Goal: Information Seeking & Learning: Understand process/instructions

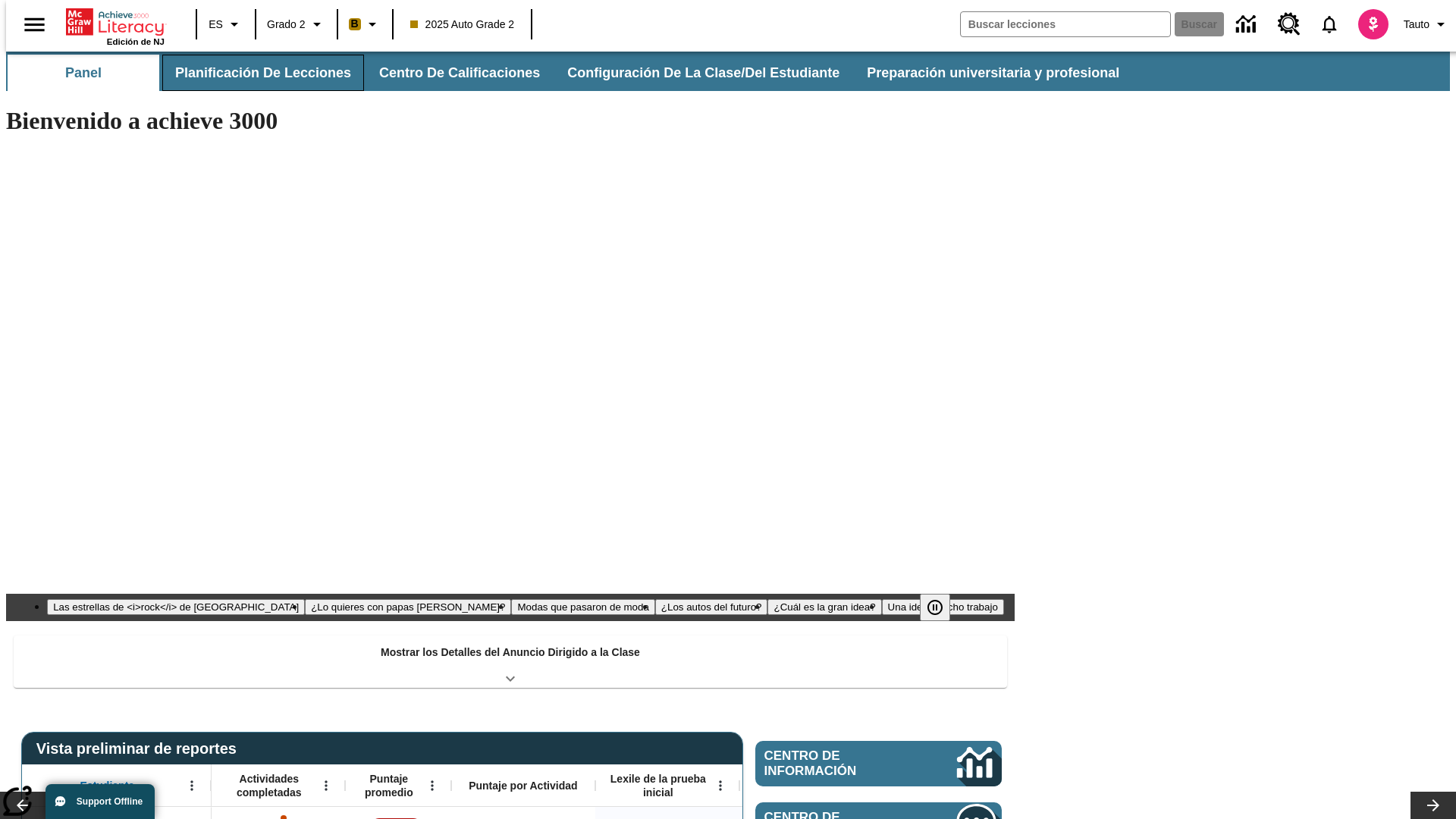
click at [254, 73] on button "Planificación de lecciones" at bounding box center [262, 73] width 201 height 37
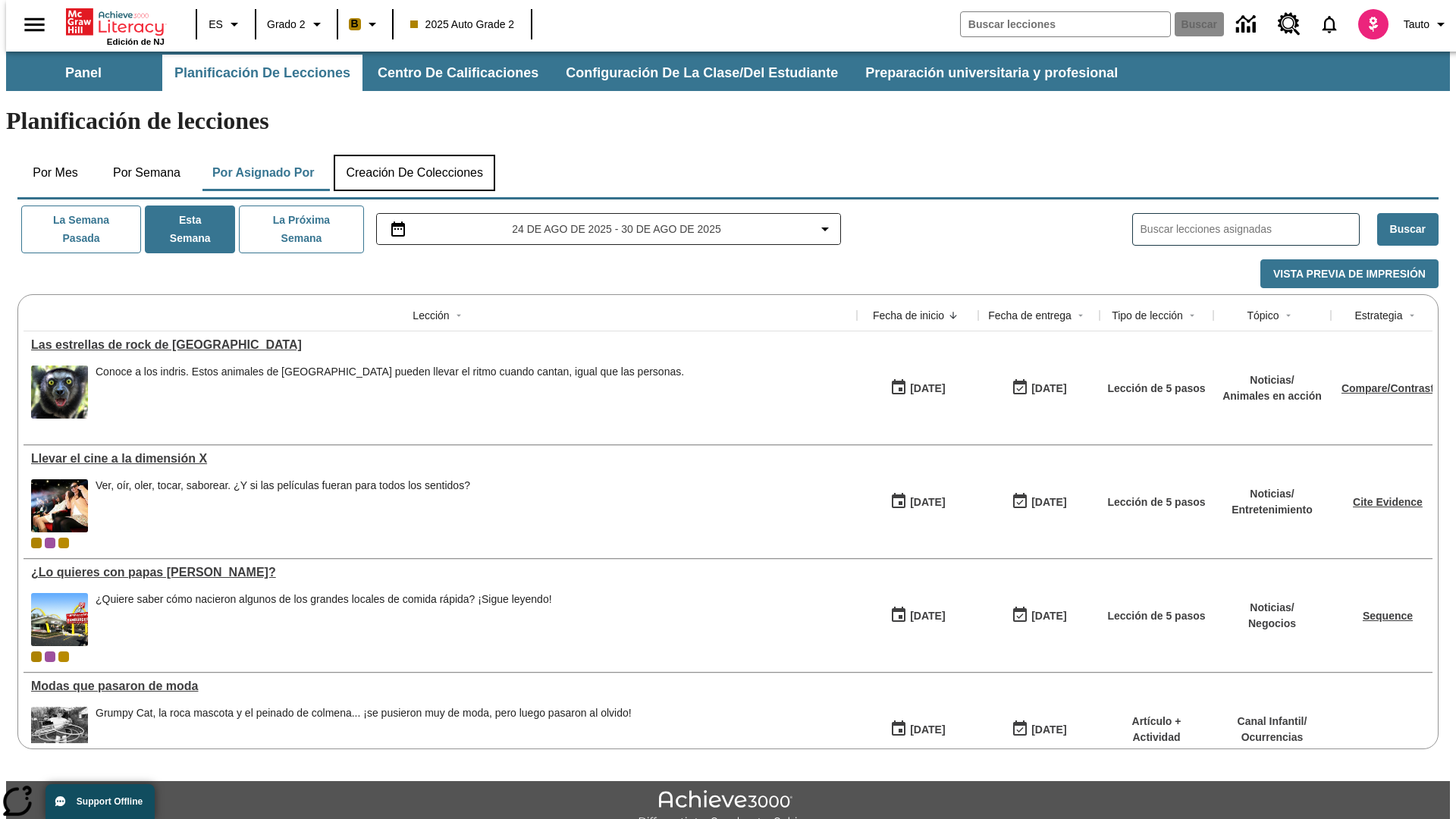
click at [414, 155] on button "Creación de colecciones" at bounding box center [414, 173] width 161 height 37
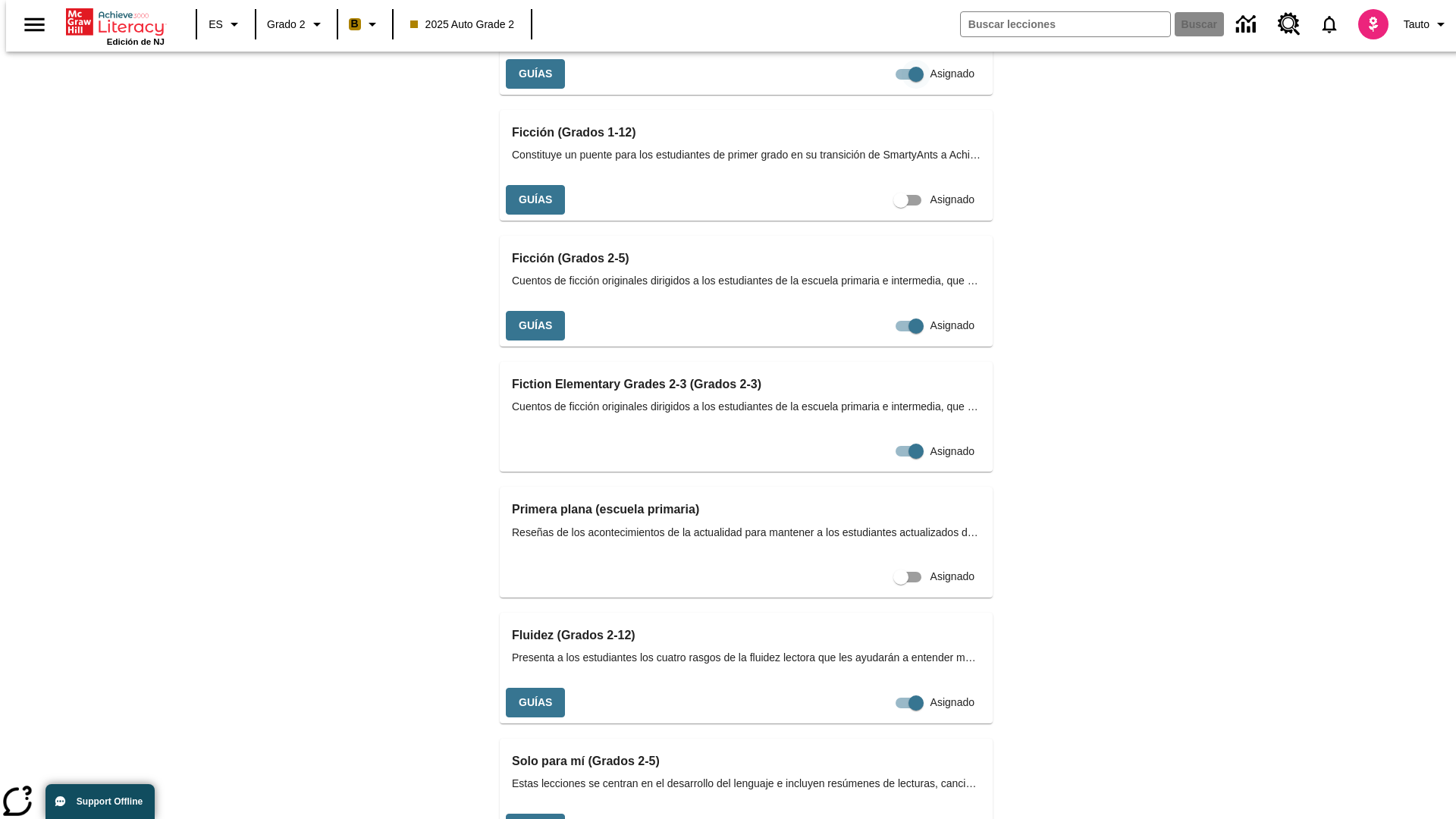
click at [873, 89] on input "Asignado" at bounding box center [915, 74] width 87 height 29
checkbox input "false"
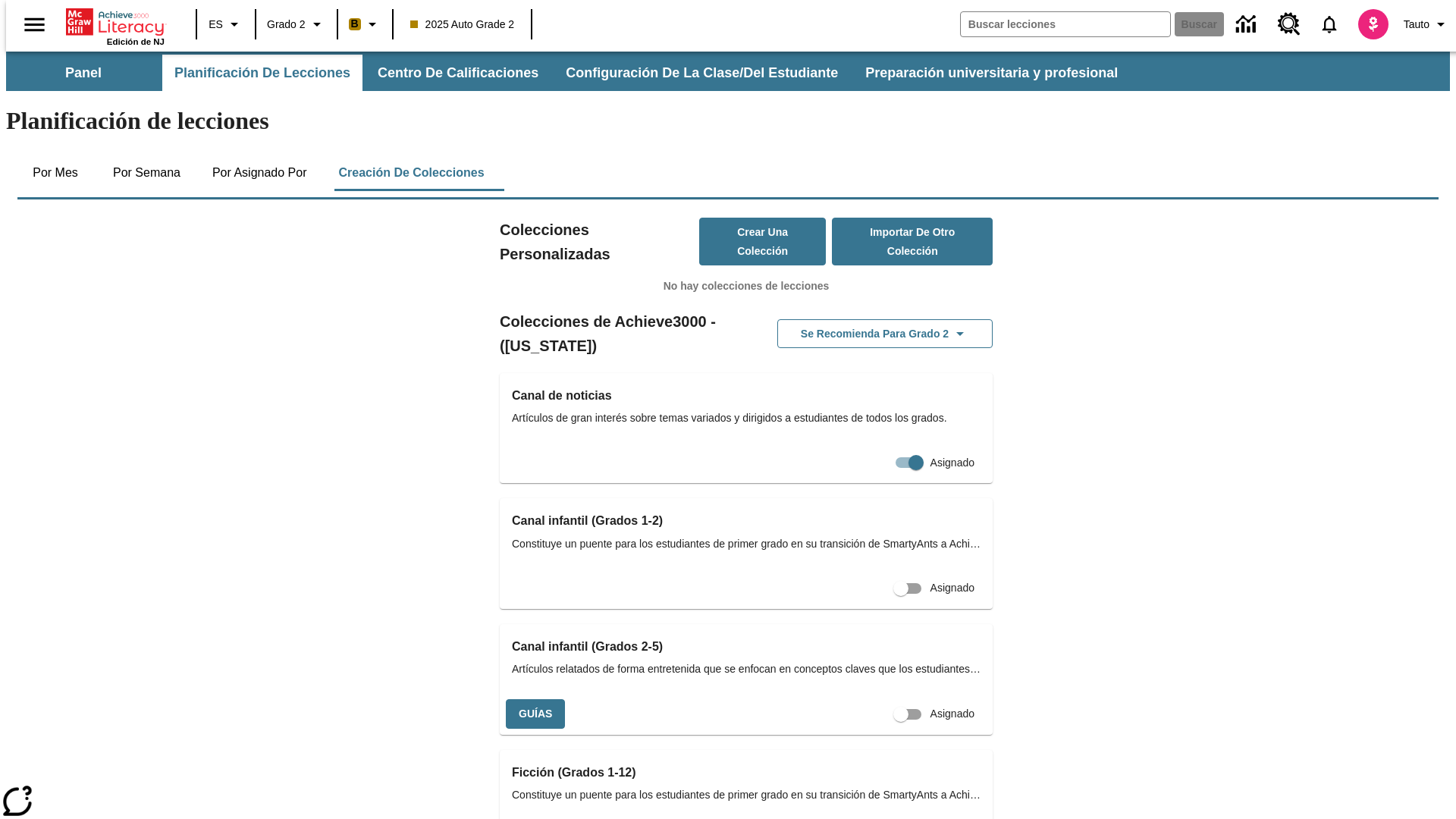
click at [873, 700] on input "Asignado" at bounding box center [900, 714] width 87 height 29
checkbox input "true"
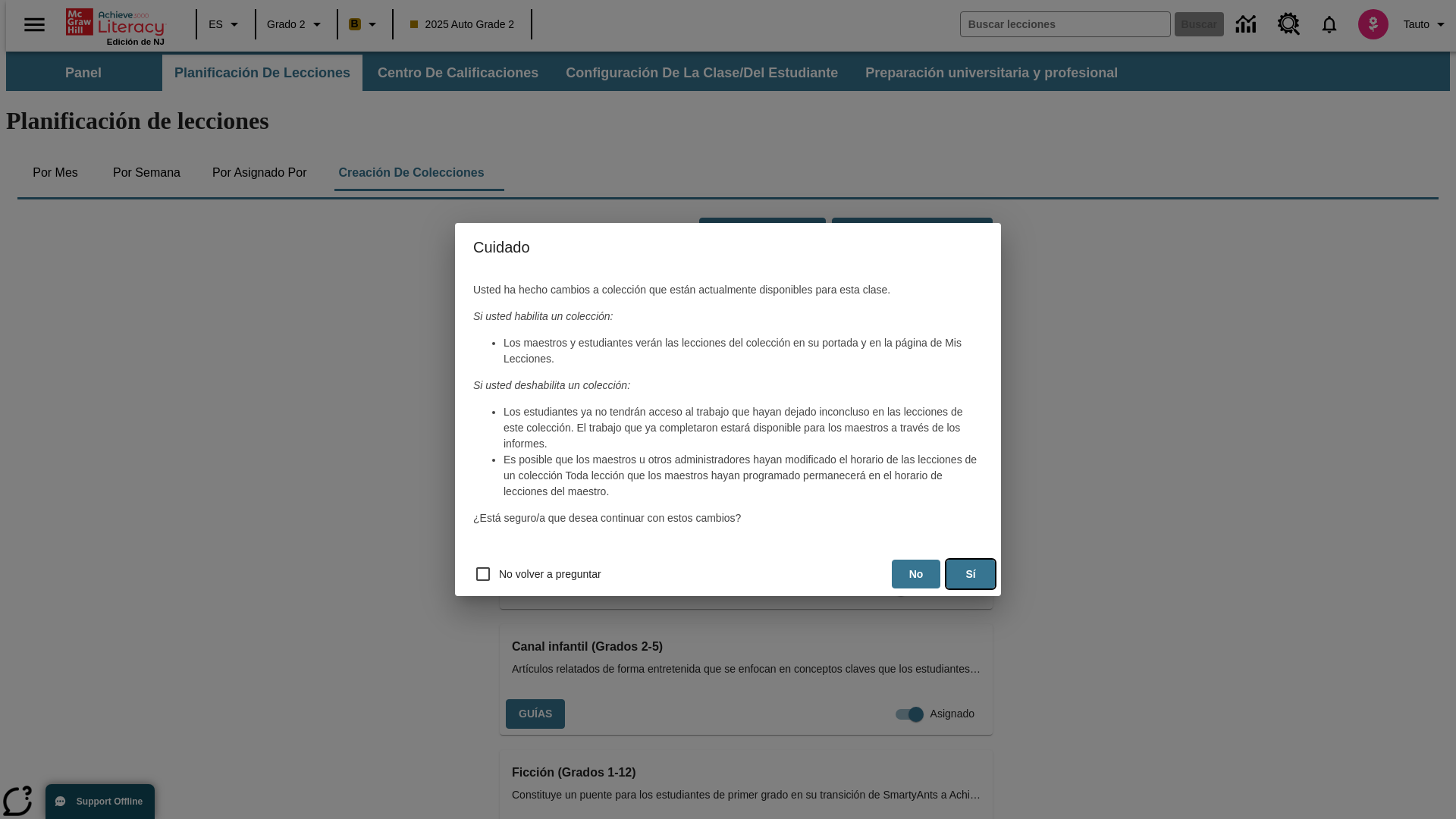
click at [971, 574] on button "Sí" at bounding box center [970, 574] width 48 height 30
